Goal: Task Accomplishment & Management: Manage account settings

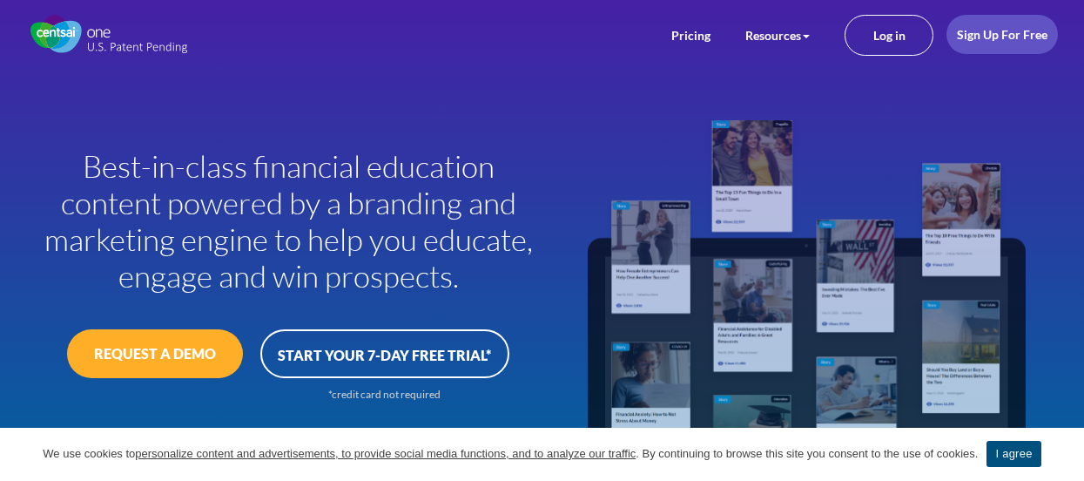
click at [986, 461] on link "I agree" at bounding box center [1013, 454] width 54 height 26
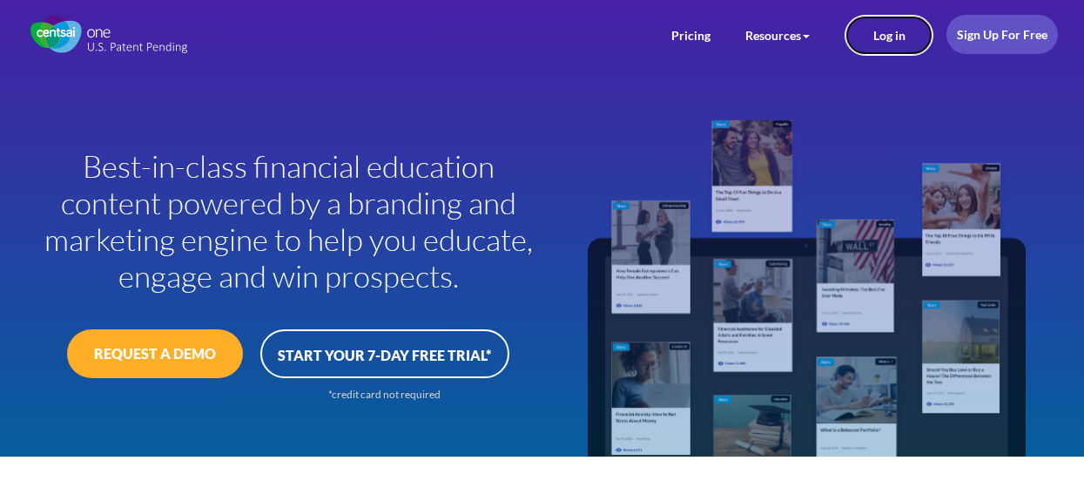
click at [902, 47] on link "Log in" at bounding box center [888, 35] width 89 height 41
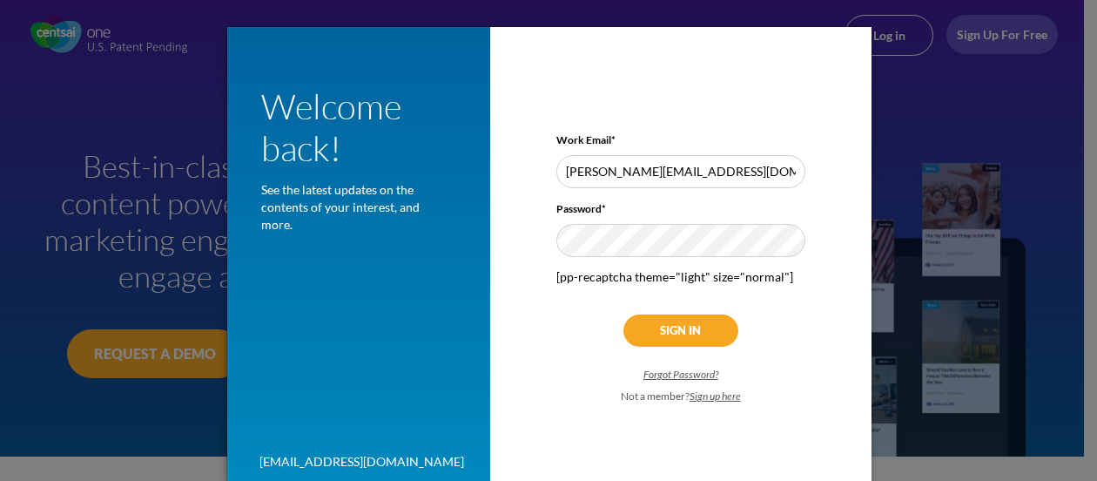
click at [670, 334] on input "Sign In" at bounding box center [680, 330] width 115 height 32
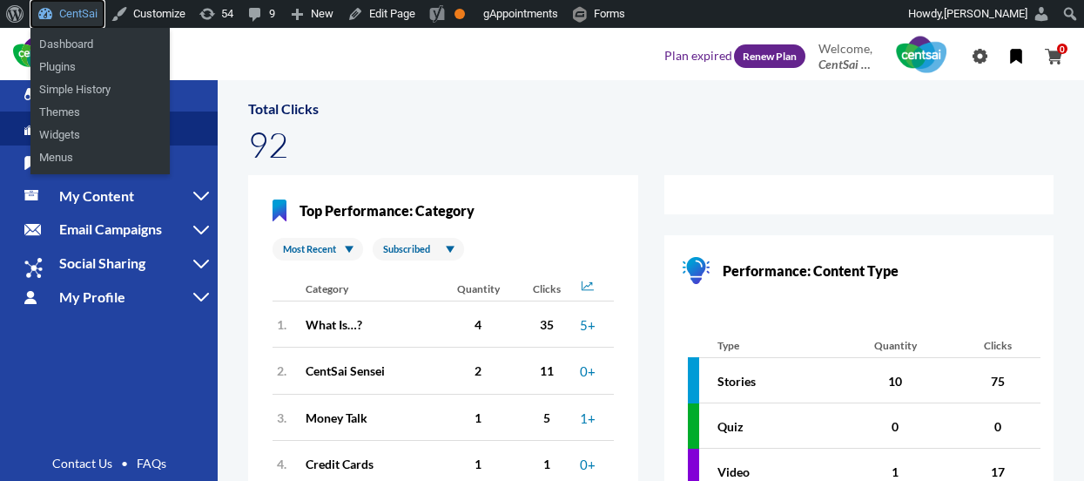
click at [102, 24] on link "CentSai" at bounding box center [67, 14] width 74 height 28
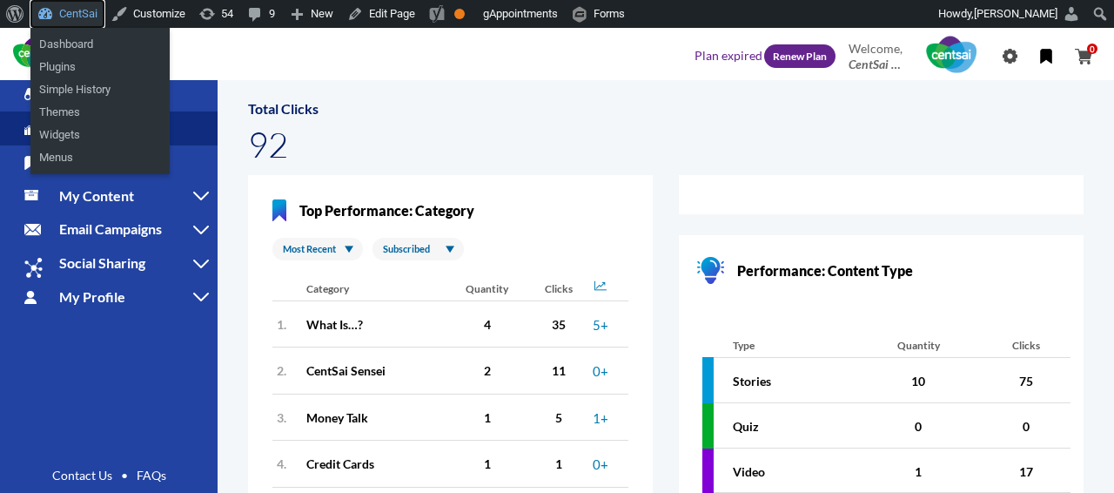
click at [84, 11] on link "CentSai" at bounding box center [67, 14] width 74 height 28
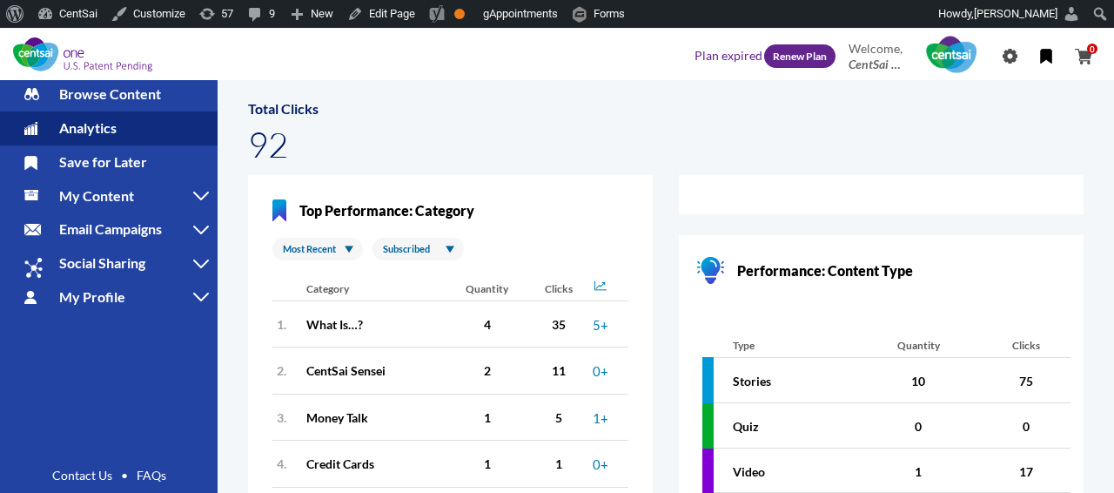
click at [489, 114] on div "Total Clicks 92" at bounding box center [666, 134] width 862 height 70
